Goal: Find specific page/section: Find specific page/section

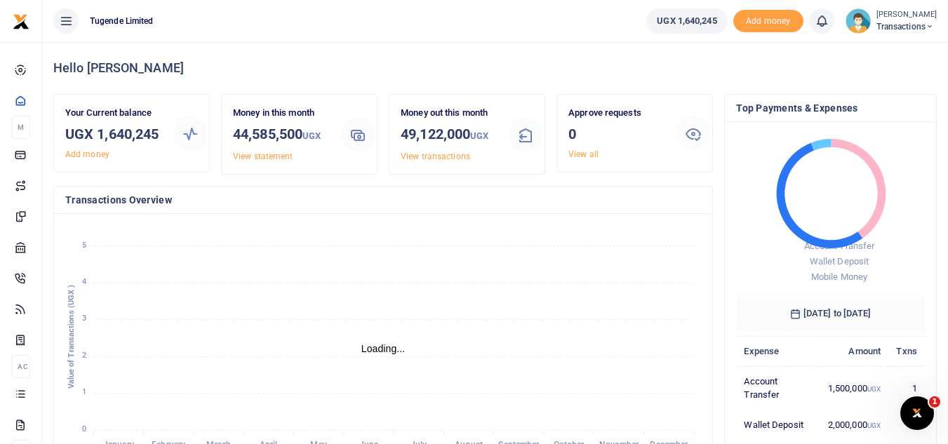
scroll to position [11, 11]
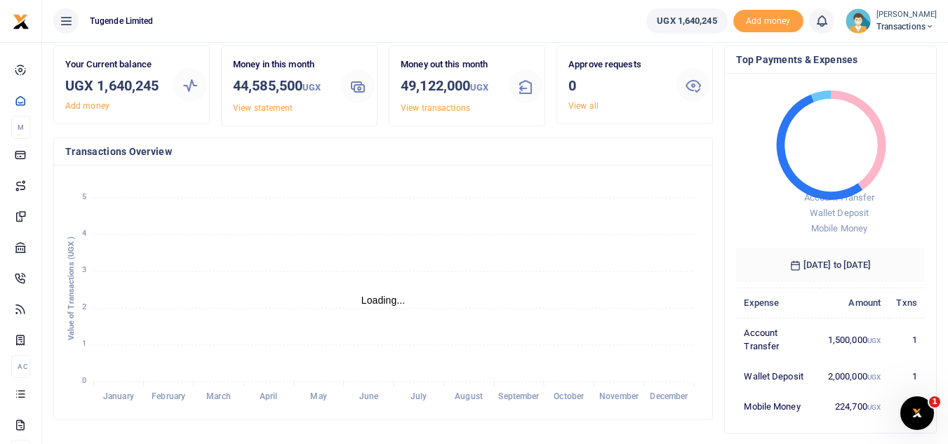
scroll to position [50, 0]
click at [530, 277] on icon "January January February February March March April April May May June June Jul…" at bounding box center [383, 291] width 636 height 232
click at [437, 417] on div "January January February February March March April April May May June June Jul…" at bounding box center [383, 291] width 658 height 254
